Goal: Transaction & Acquisition: Purchase product/service

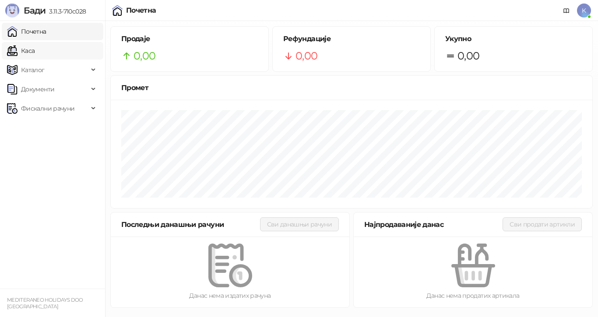
click at [35, 51] on link "Каса" at bounding box center [21, 51] width 28 height 18
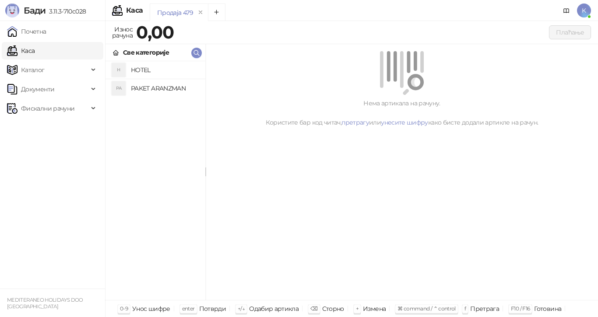
click at [152, 89] on h4 "PAKET ARANZMAN" at bounding box center [164, 88] width 67 height 14
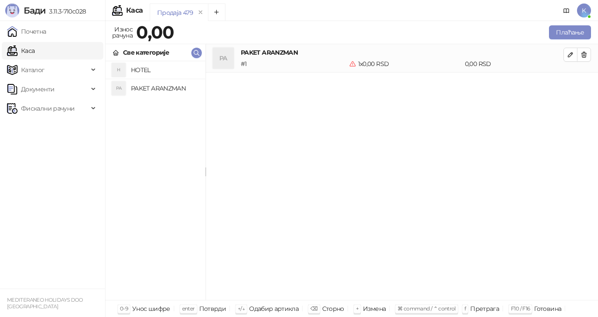
drag, startPoint x: 163, startPoint y: 91, endPoint x: 170, endPoint y: 93, distance: 6.8
click at [164, 91] on h4 "PAKET ARANZMAN" at bounding box center [164, 88] width 67 height 14
click at [578, 31] on button "Плаћање" at bounding box center [570, 32] width 42 height 14
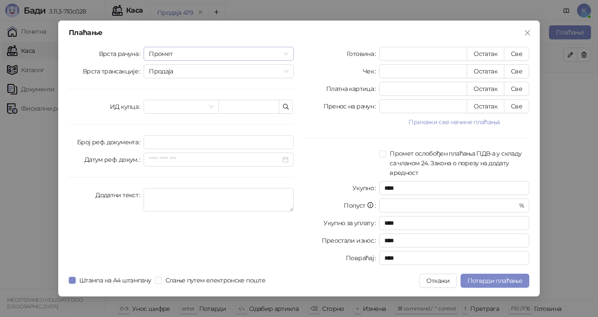
click at [287, 52] on span "Промет" at bounding box center [219, 53] width 140 height 13
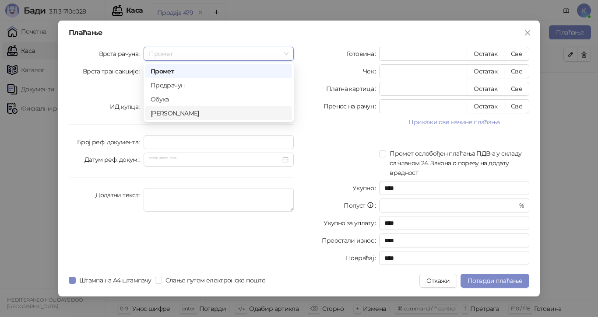
click at [197, 113] on div "Аванс" at bounding box center [219, 114] width 136 height 10
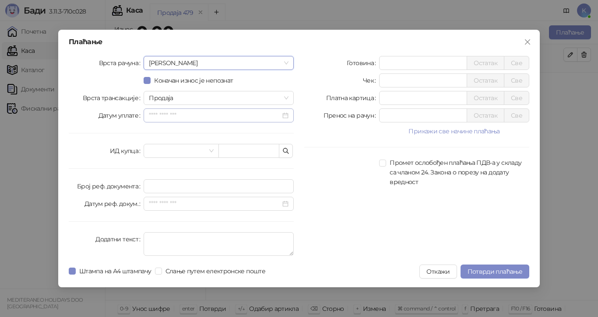
click at [283, 116] on div at bounding box center [219, 116] width 140 height 10
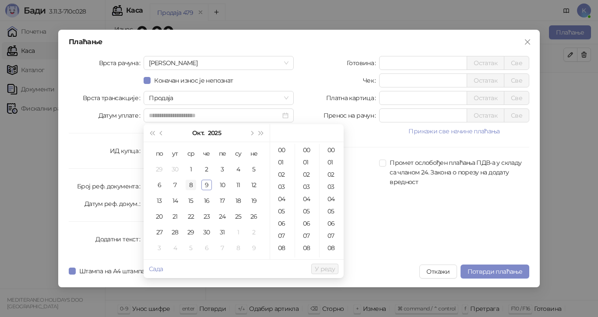
click at [194, 183] on div "8" at bounding box center [191, 185] width 11 height 11
type input "**********"
click at [319, 266] on span "У реду" at bounding box center [325, 269] width 20 height 8
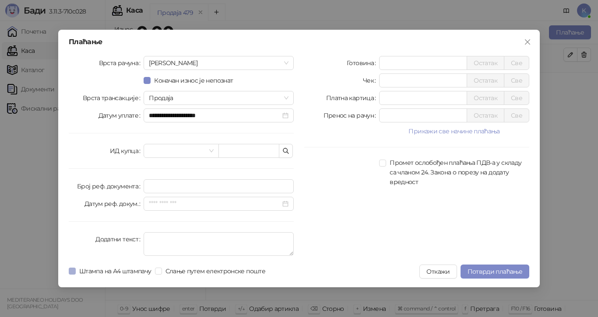
drag, startPoint x: 78, startPoint y: 270, endPoint x: 89, endPoint y: 272, distance: 12.0
click at [78, 270] on span "Штампа на А4 штампачу" at bounding box center [115, 272] width 79 height 10
drag, startPoint x: 388, startPoint y: 116, endPoint x: 376, endPoint y: 116, distance: 11.4
click at [377, 116] on div "Пренос на рачун * Остатак Све" at bounding box center [416, 116] width 225 height 14
type input "******"
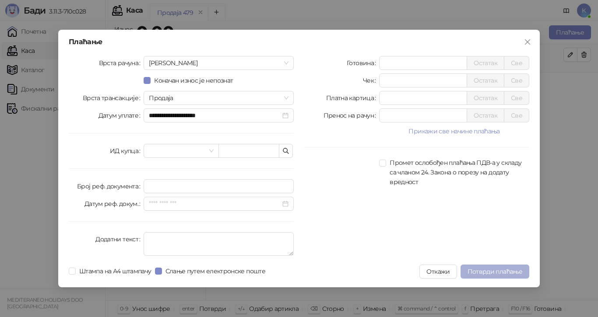
click at [474, 270] on span "Потврди плаћање" at bounding box center [495, 272] width 55 height 8
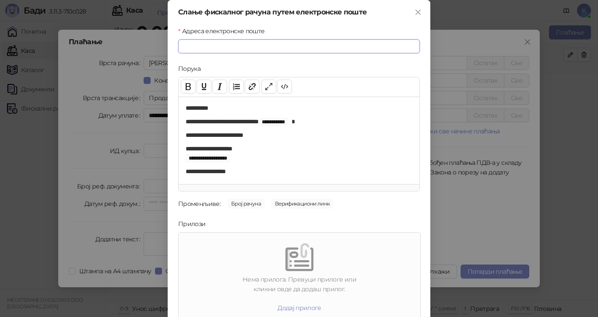
click at [265, 46] on input "Адреса електронске поште" at bounding box center [299, 46] width 242 height 14
paste input "**********"
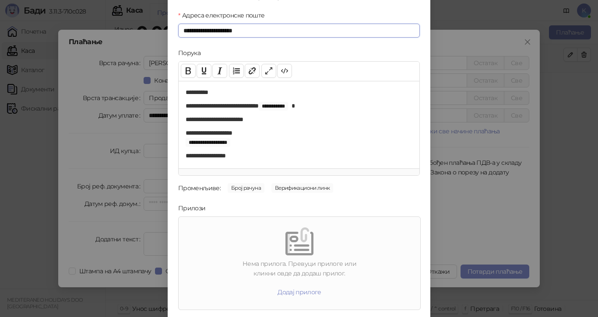
scroll to position [42, 0]
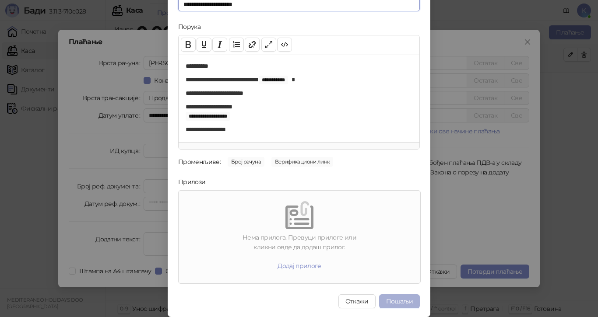
type input "**********"
click at [393, 299] on button "Пошаљи" at bounding box center [399, 302] width 41 height 14
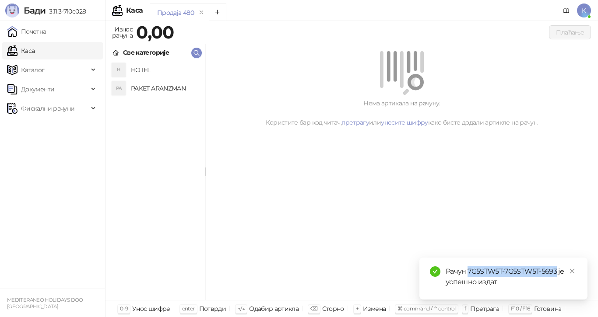
drag, startPoint x: 556, startPoint y: 270, endPoint x: 469, endPoint y: 272, distance: 87.6
click at [469, 272] on div "Рачун 7G5STW5T-7G5STW5T-5693 је успешно издат" at bounding box center [511, 277] width 131 height 21
copy div "7G5STW5T-7G5STW5T-5693"
